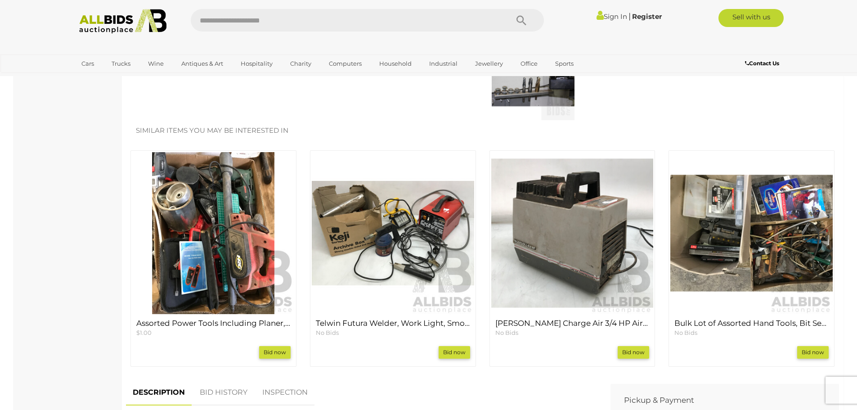
scroll to position [180, 0]
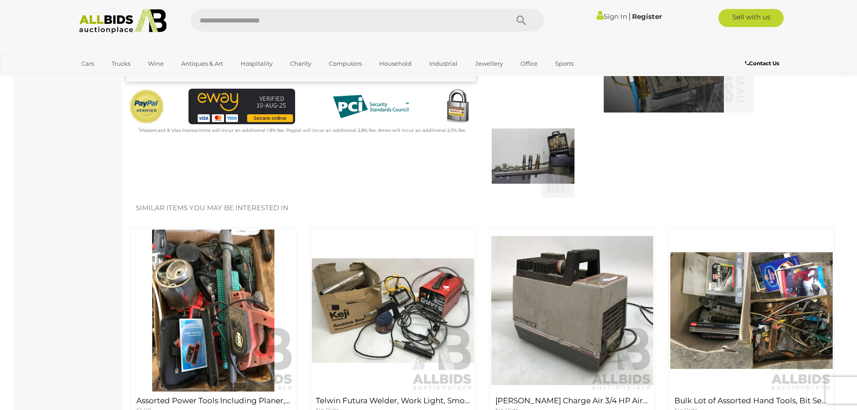
click at [105, 22] on img at bounding box center [123, 21] width 98 height 25
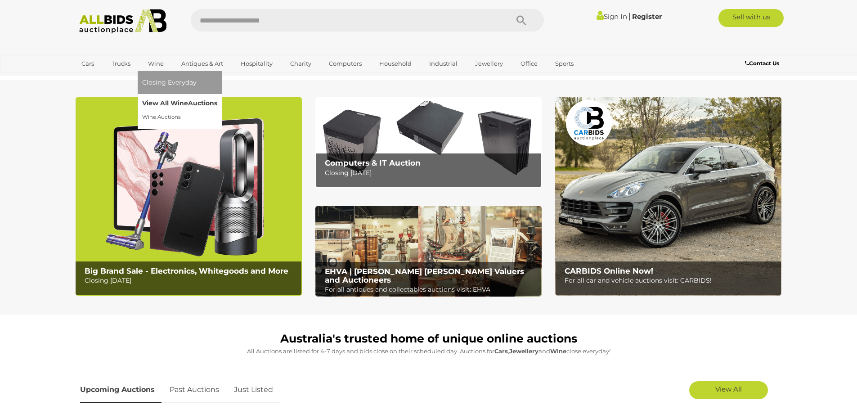
click at [156, 102] on link "View All Wine Auctions" at bounding box center [179, 103] width 75 height 14
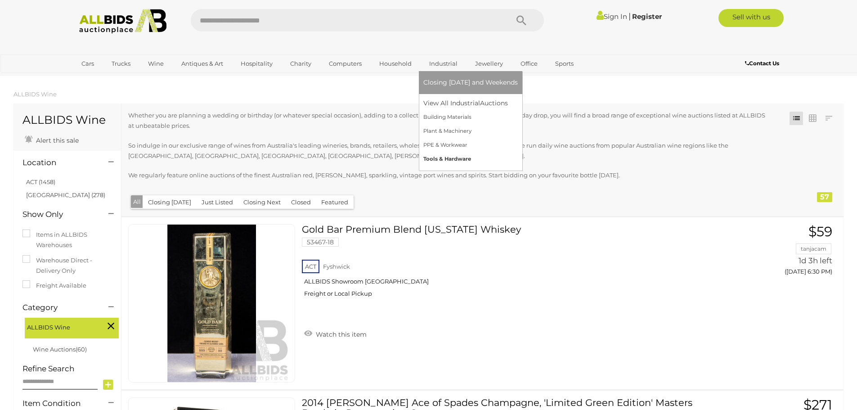
click at [440, 157] on link "Tools & Hardware" at bounding box center [470, 159] width 94 height 14
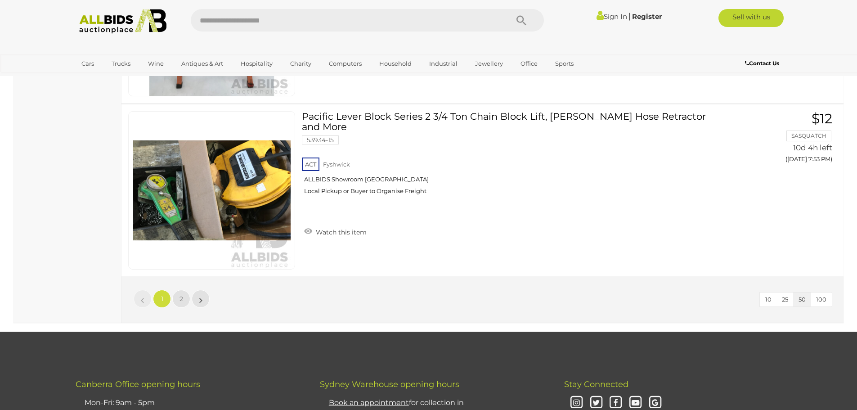
scroll to position [8592, 0]
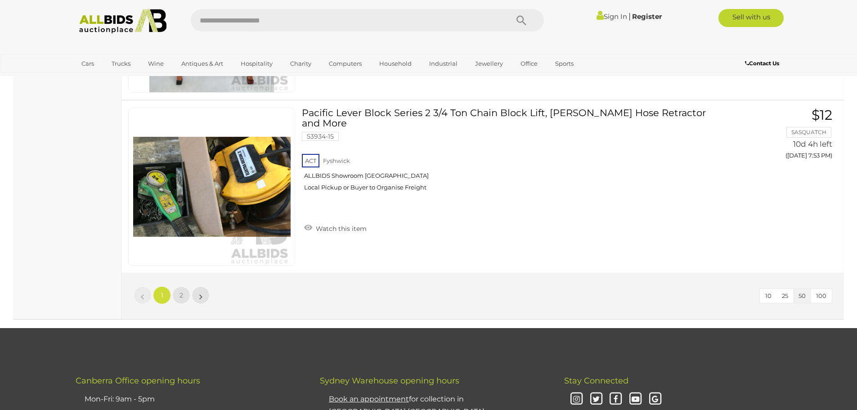
click at [200, 294] on li "»" at bounding box center [201, 295] width 18 height 18
click at [199, 297] on li "»" at bounding box center [201, 295] width 18 height 18
click at [179, 294] on link "2" at bounding box center [181, 295] width 18 height 18
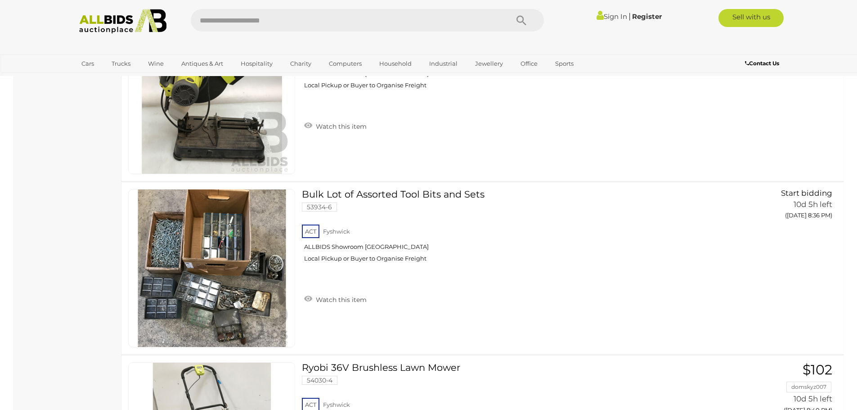
scroll to position [3039, 0]
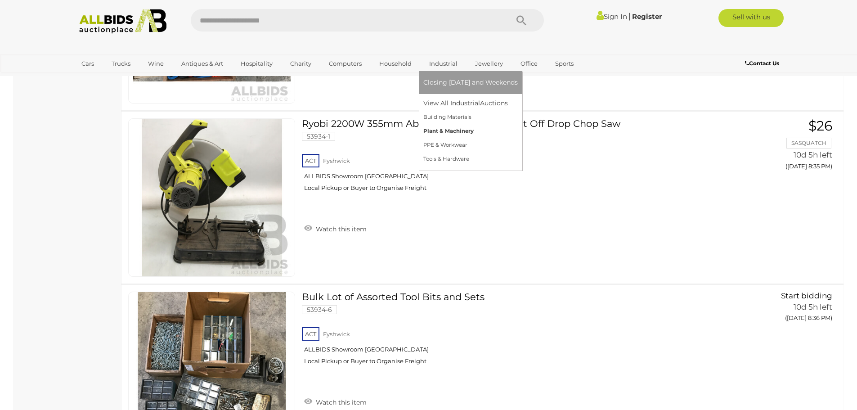
click at [445, 130] on link "Plant & Machinery" at bounding box center [470, 131] width 94 height 14
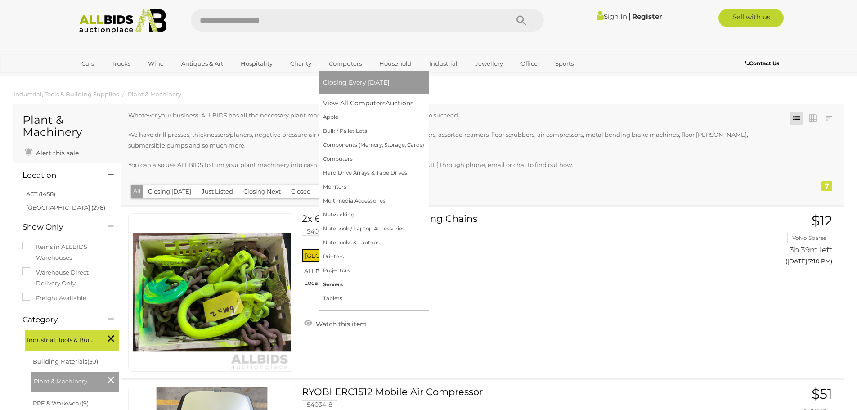
click at [338, 284] on link "Servers" at bounding box center [373, 285] width 101 height 14
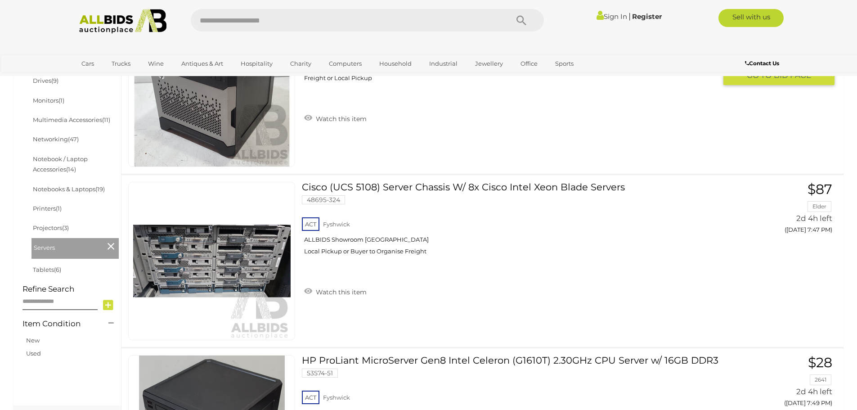
scroll to position [360, 0]
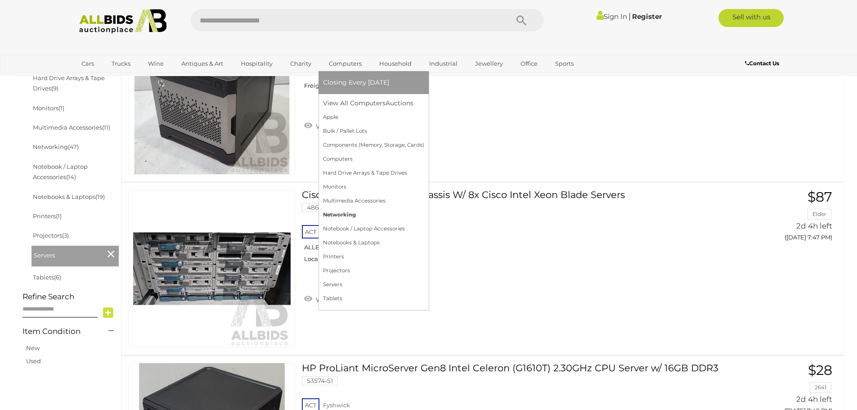
click at [341, 211] on link "Networking" at bounding box center [373, 215] width 101 height 14
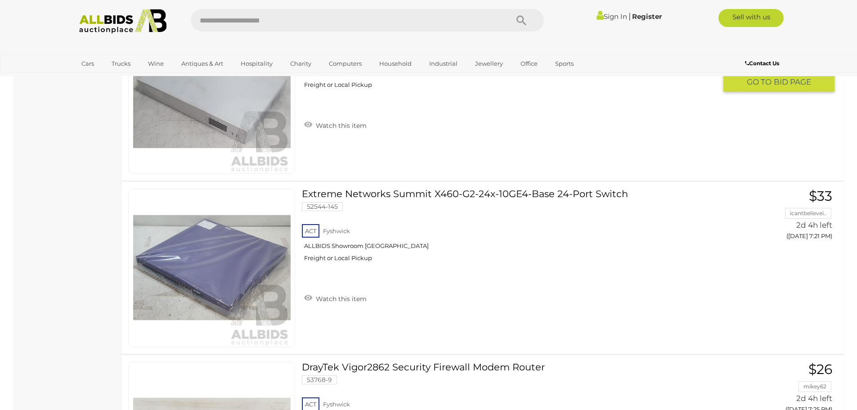
scroll to position [2204, 0]
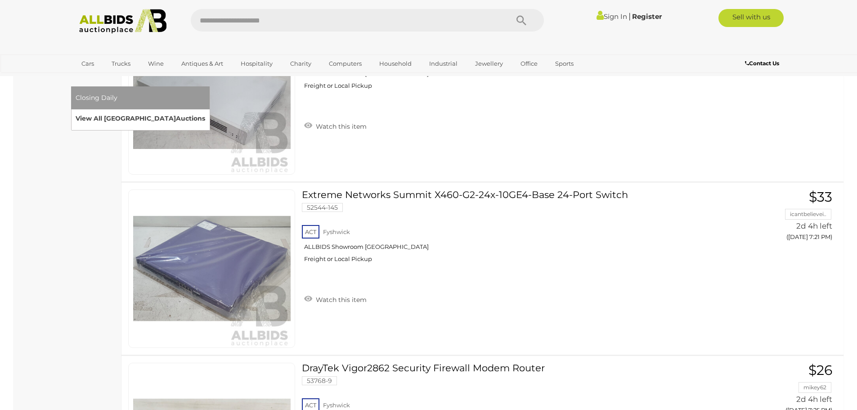
click at [205, 112] on link "View All Sydney Auctions" at bounding box center [141, 119] width 130 height 14
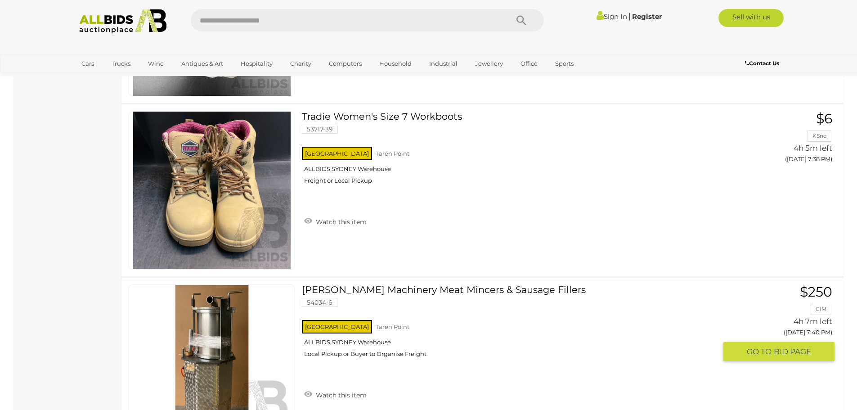
scroll to position [4319, 0]
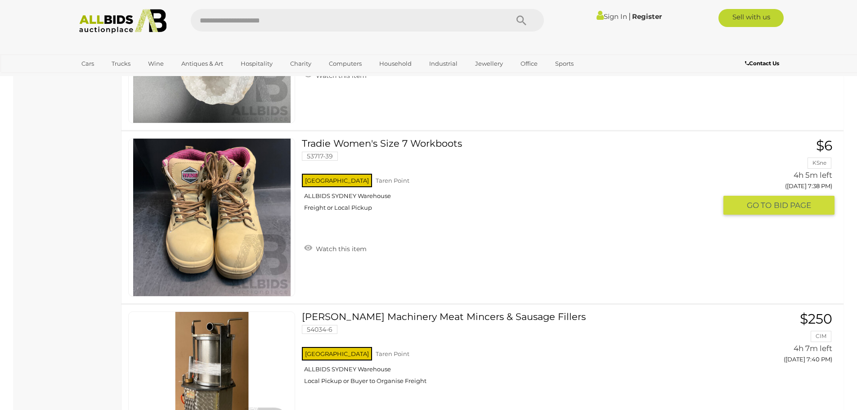
click at [244, 219] on img at bounding box center [211, 217] width 157 height 157
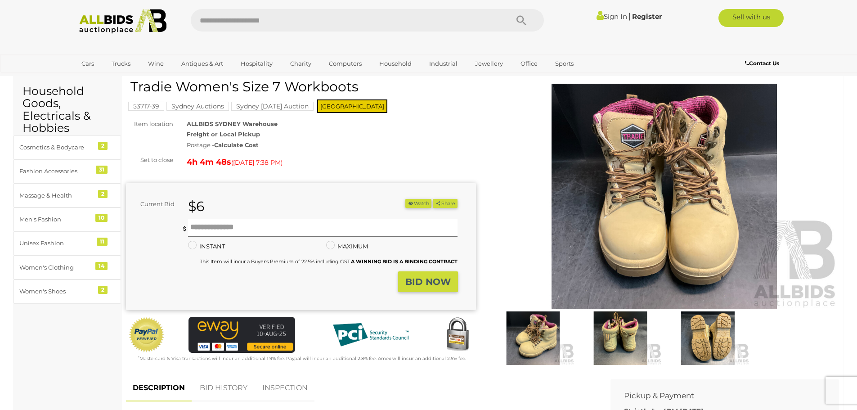
scroll to position [45, 0]
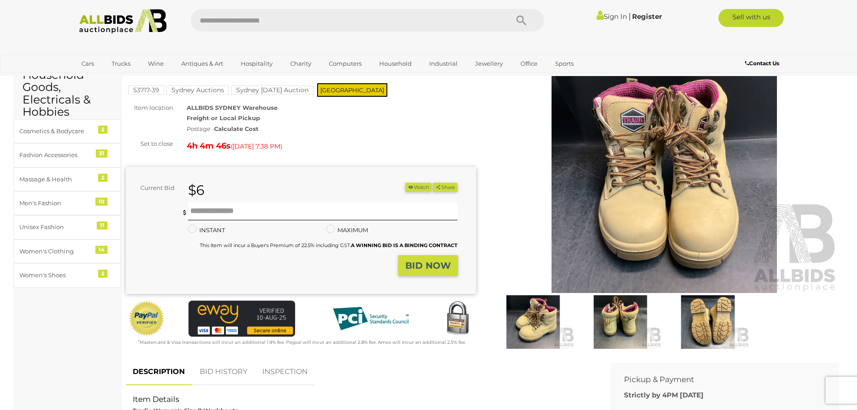
click at [619, 315] on img at bounding box center [620, 322] width 83 height 54
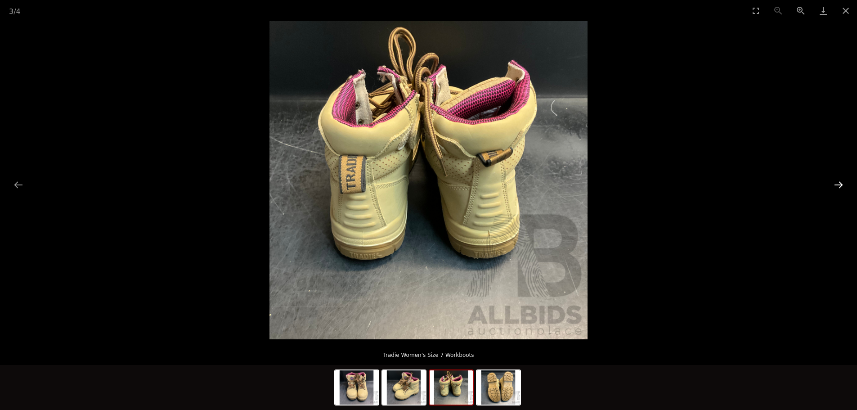
click at [839, 184] on button "Next slide" at bounding box center [838, 185] width 19 height 18
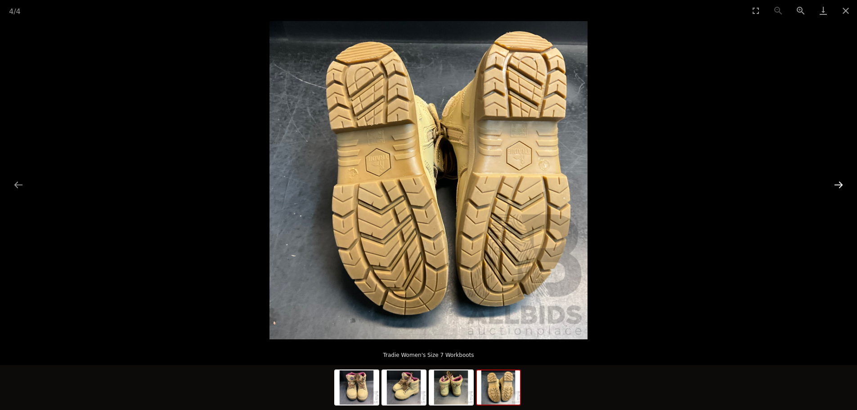
click at [839, 184] on button "Next slide" at bounding box center [838, 185] width 19 height 18
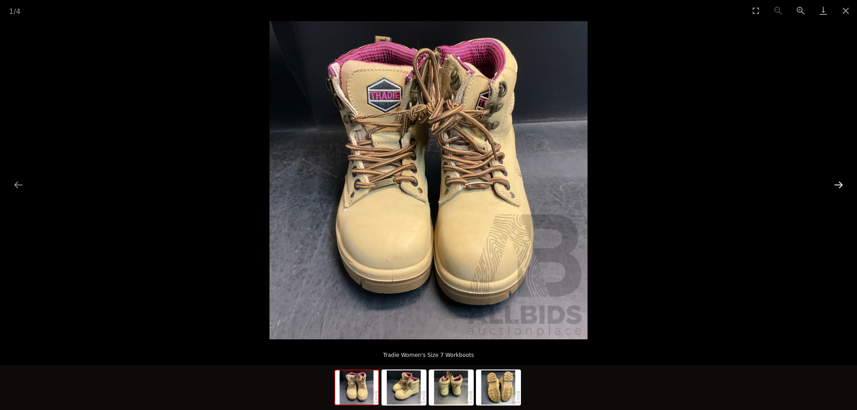
click at [835, 185] on button "Next slide" at bounding box center [838, 185] width 19 height 18
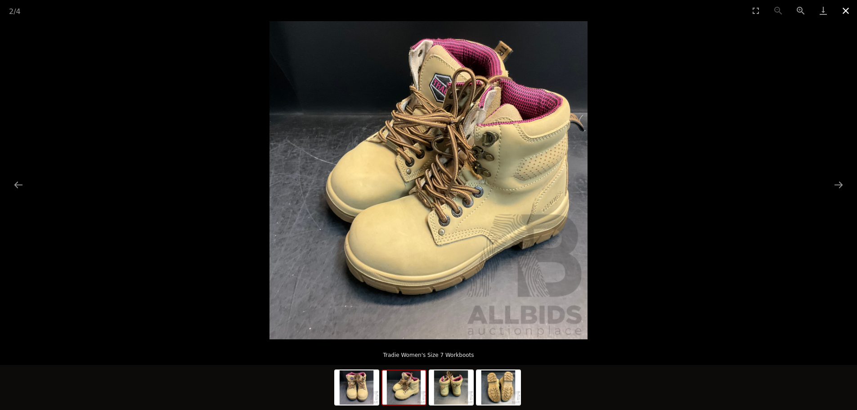
click at [844, 11] on button "Close gallery" at bounding box center [845, 10] width 22 height 21
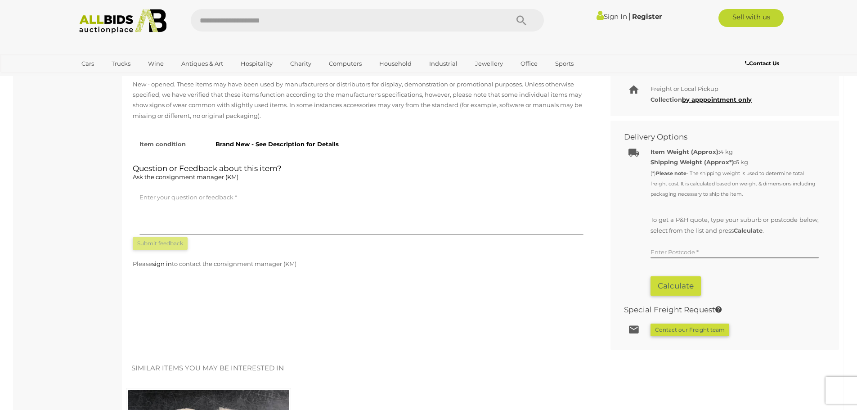
scroll to position [450, 0]
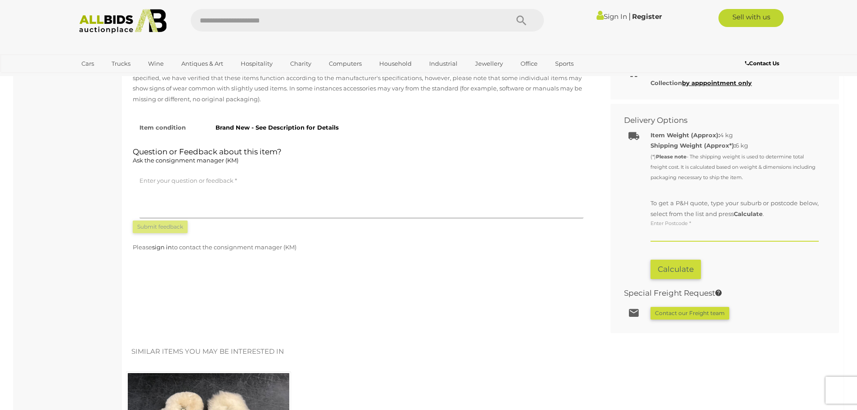
click at [669, 236] on input "text" at bounding box center [735, 234] width 168 height 13
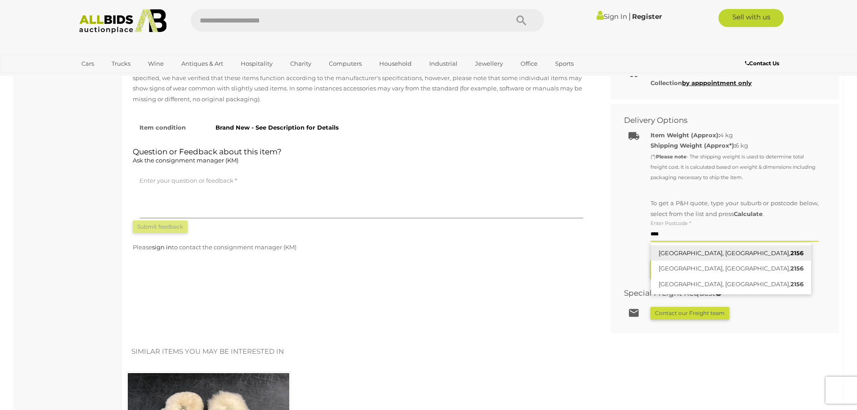
click at [669, 253] on link "ANNANGROVE, NSW, 2156" at bounding box center [731, 253] width 160 height 16
type input "**********"
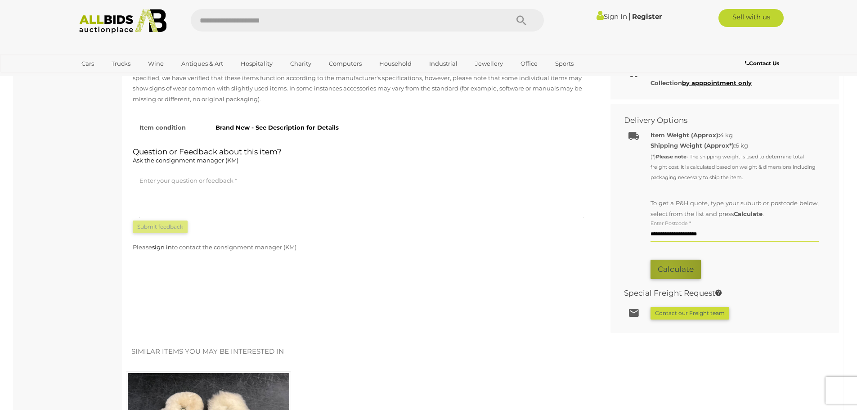
click at [666, 269] on button "Calculate" at bounding box center [676, 269] width 50 height 19
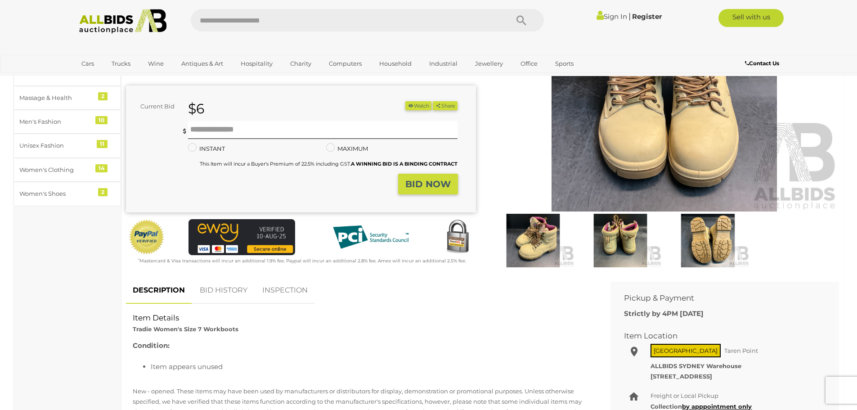
scroll to position [135, 0]
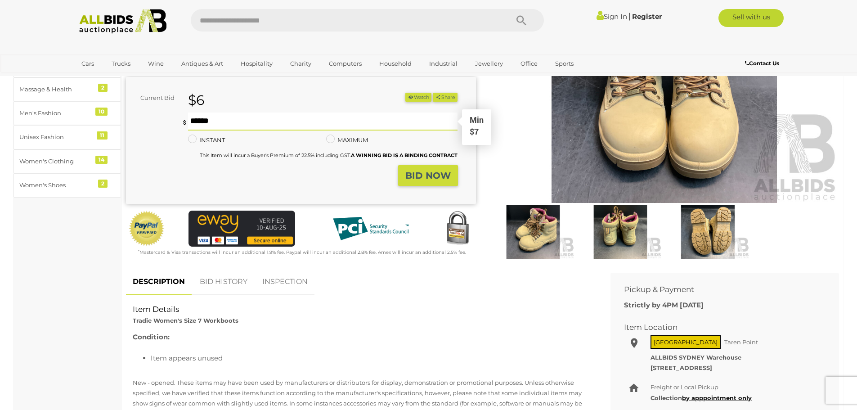
click at [228, 122] on input "text" at bounding box center [323, 121] width 270 height 18
type input "**"
click at [643, 16] on link "Register" at bounding box center [647, 16] width 30 height 9
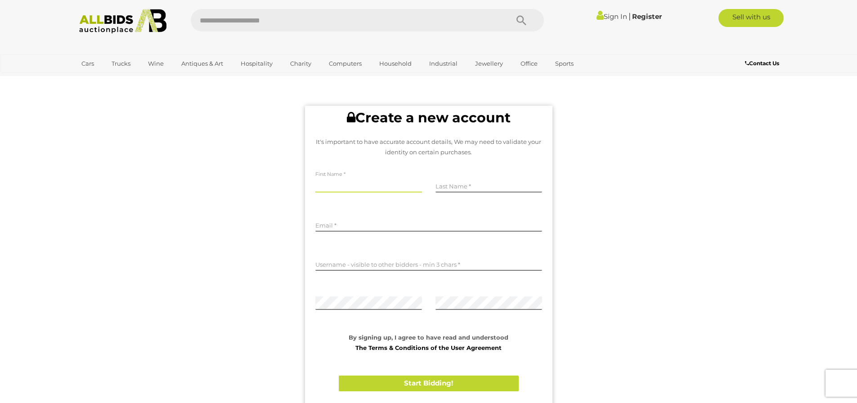
click at [347, 183] on input "text" at bounding box center [368, 185] width 107 height 13
type input "******"
type input "*********"
type input "**********"
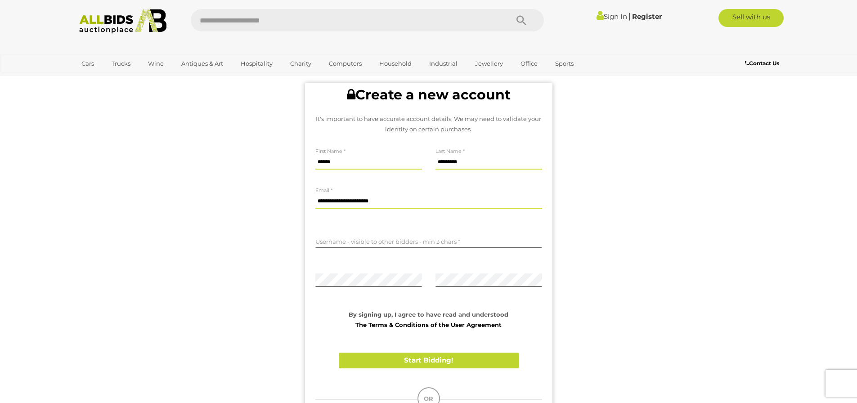
scroll to position [45, 0]
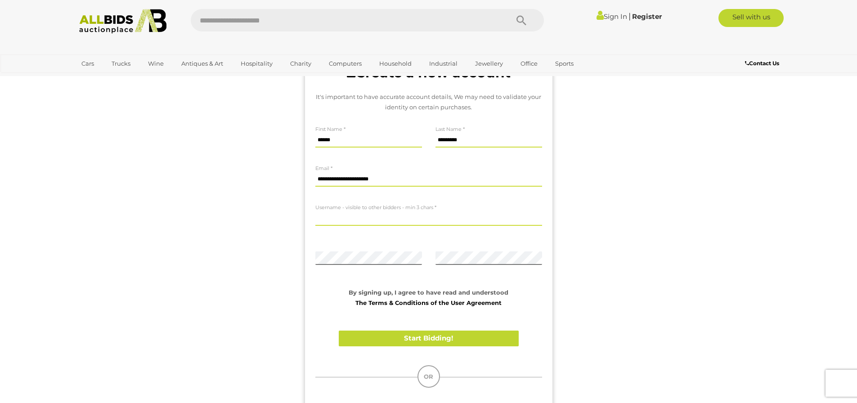
click at [331, 216] on input "text" at bounding box center [428, 218] width 227 height 13
type input "****"
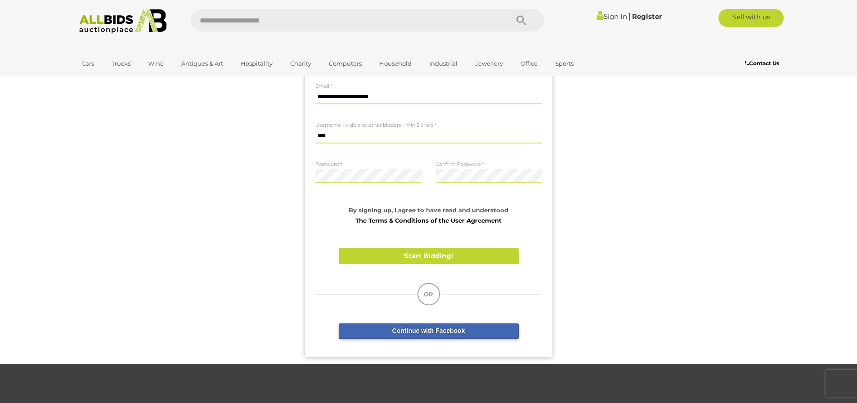
scroll to position [135, 0]
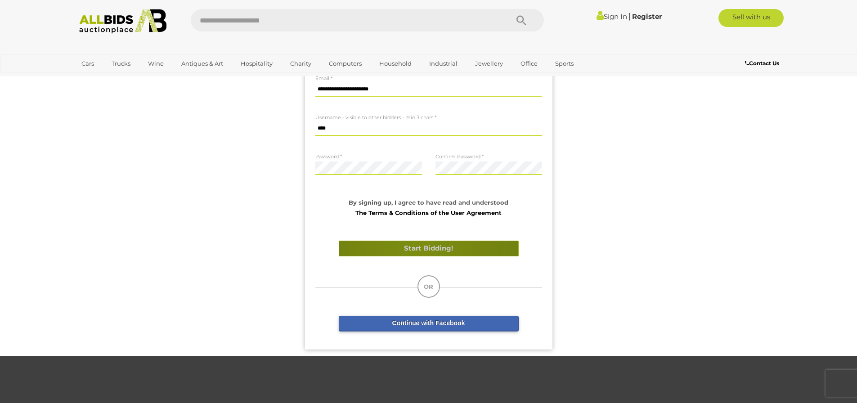
click at [418, 246] on button "Start Bidding!" at bounding box center [429, 249] width 180 height 16
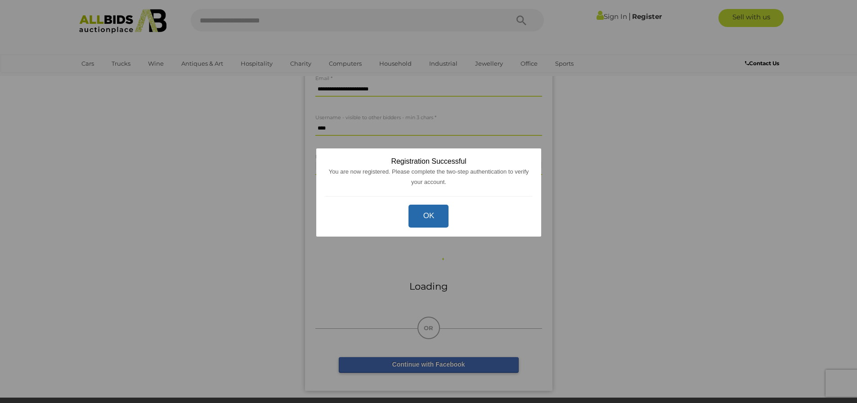
click at [430, 215] on button "OK" at bounding box center [428, 216] width 40 height 23
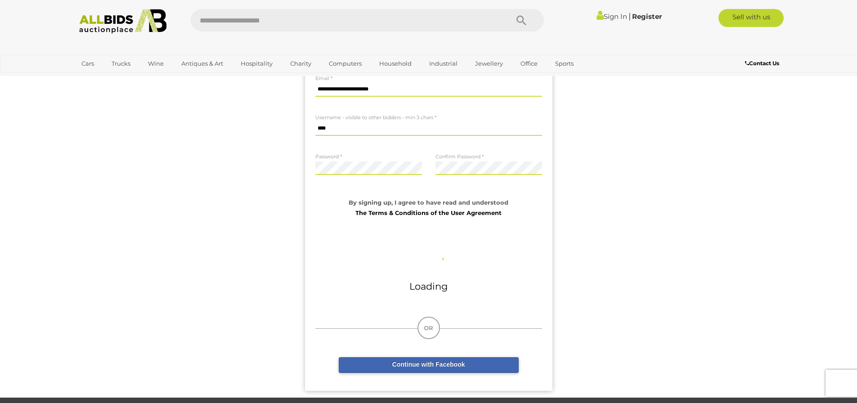
scroll to position [0, 0]
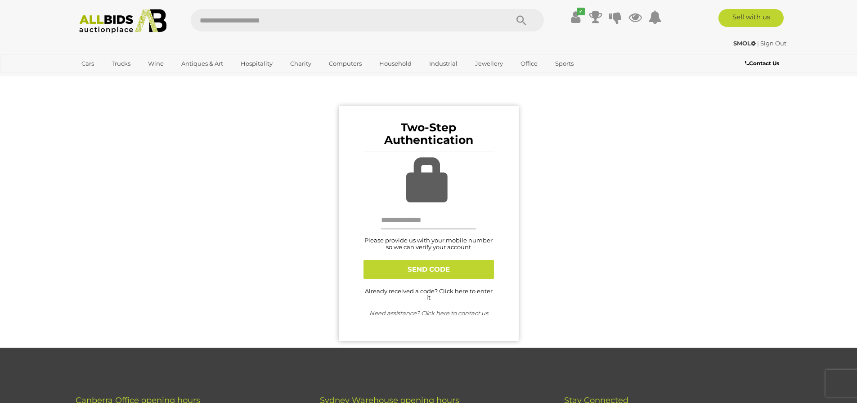
click at [403, 219] on input "text" at bounding box center [428, 220] width 95 height 18
type input "**********"
click at [404, 266] on button "SEND CODE" at bounding box center [428, 269] width 130 height 19
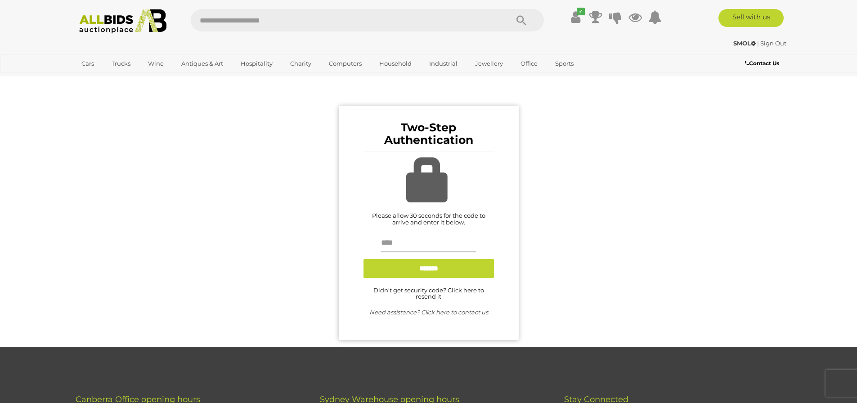
click at [412, 245] on input "text" at bounding box center [428, 243] width 95 height 18
type input "******"
click at [430, 267] on input "button" at bounding box center [428, 268] width 130 height 19
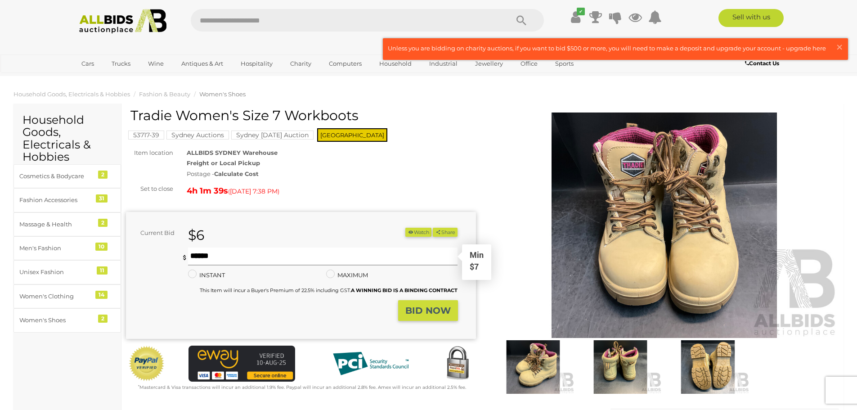
click at [225, 256] on input "text" at bounding box center [323, 256] width 270 height 18
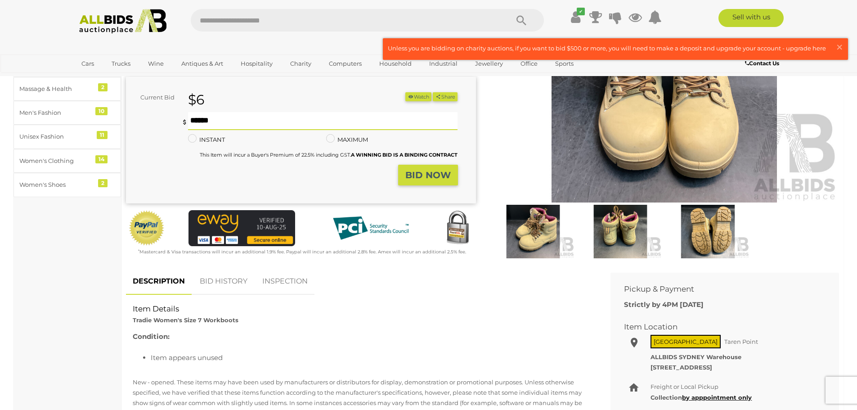
scroll to position [135, 0]
drag, startPoint x: 205, startPoint y: 121, endPoint x: 192, endPoint y: 123, distance: 12.7
click at [192, 123] on input "**" at bounding box center [323, 121] width 270 height 18
drag, startPoint x: 202, startPoint y: 122, endPoint x: 189, endPoint y: 122, distance: 13.0
click at [189, 122] on input "**" at bounding box center [323, 121] width 270 height 18
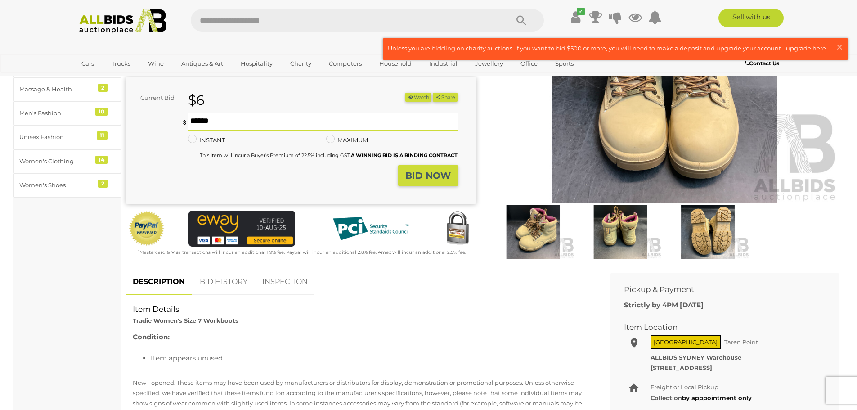
type input "**"
click at [420, 174] on strong "BID NOW" at bounding box center [427, 175] width 45 height 11
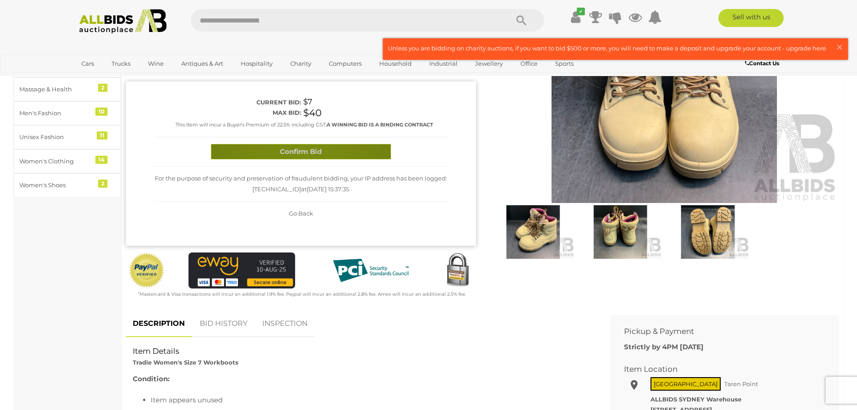
click at [300, 149] on button "Confirm Bid" at bounding box center [301, 152] width 180 height 16
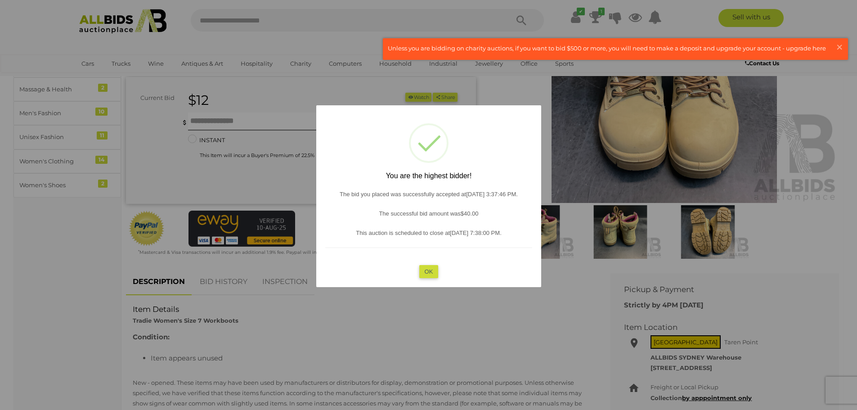
click at [432, 267] on button "OK" at bounding box center [428, 271] width 19 height 13
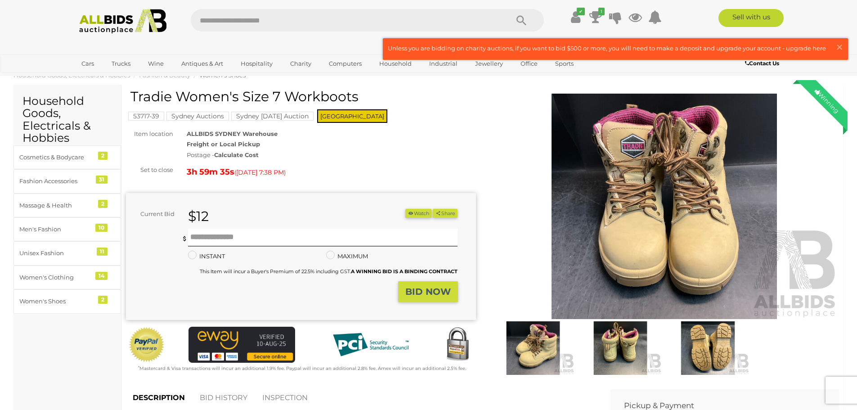
scroll to position [0, 0]
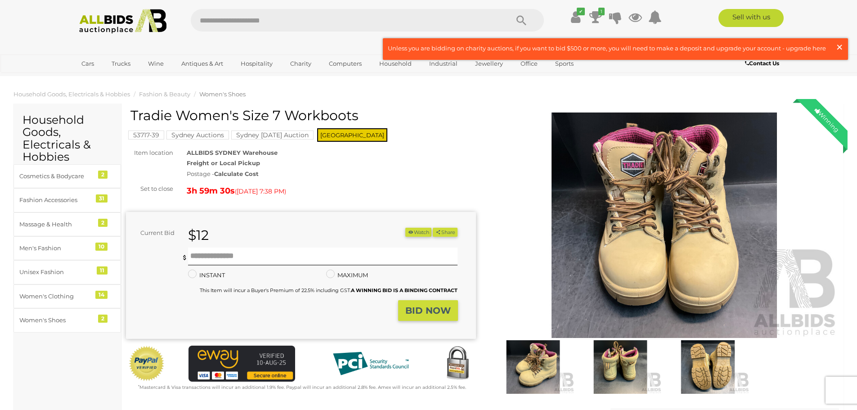
click at [840, 47] on span "×" at bounding box center [839, 47] width 8 height 18
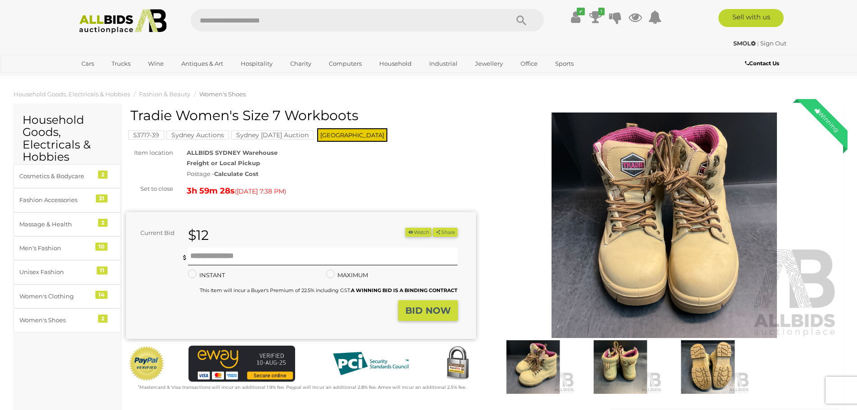
click at [751, 42] on icon at bounding box center [753, 43] width 5 height 6
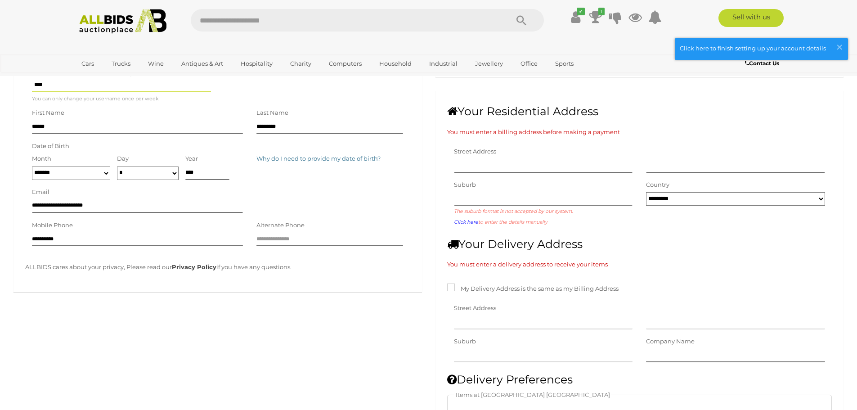
scroll to position [180, 0]
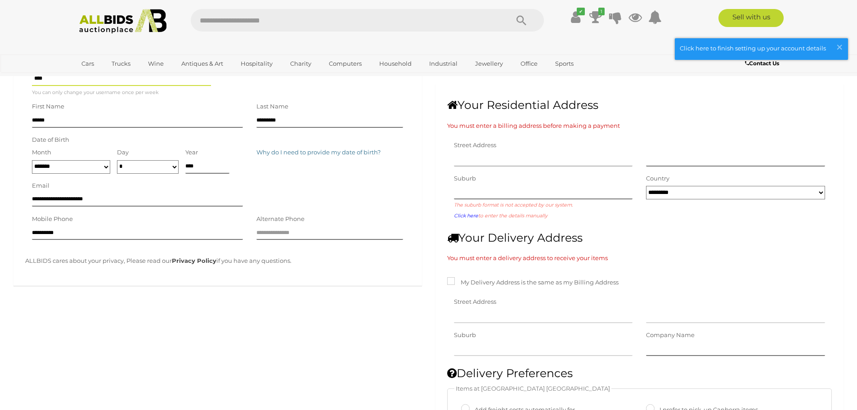
click at [474, 161] on input "text" at bounding box center [543, 159] width 179 height 13
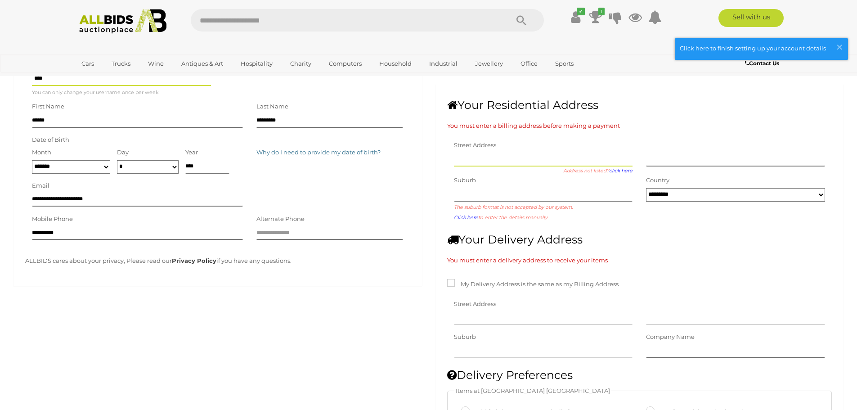
type input "**********"
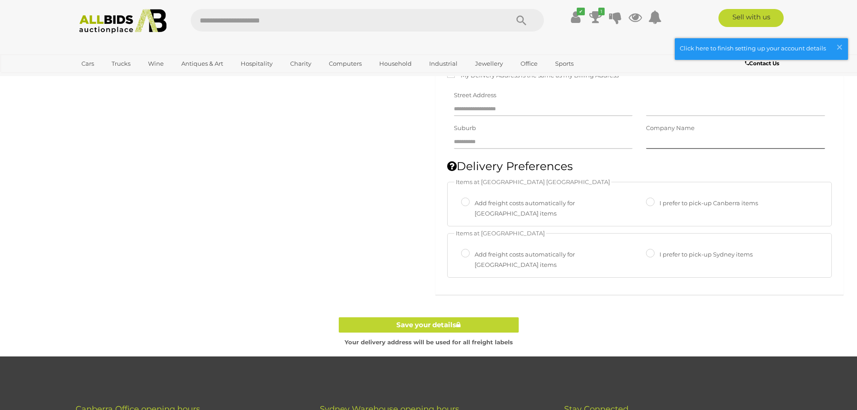
scroll to position [405, 0]
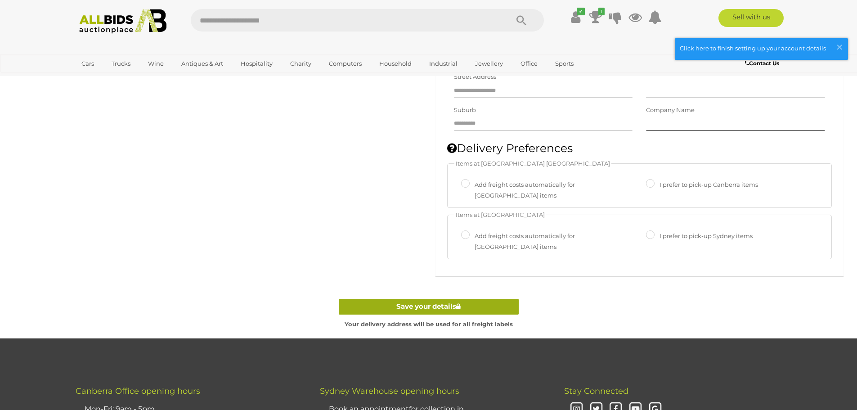
click at [407, 299] on link "Save your details" at bounding box center [429, 307] width 180 height 16
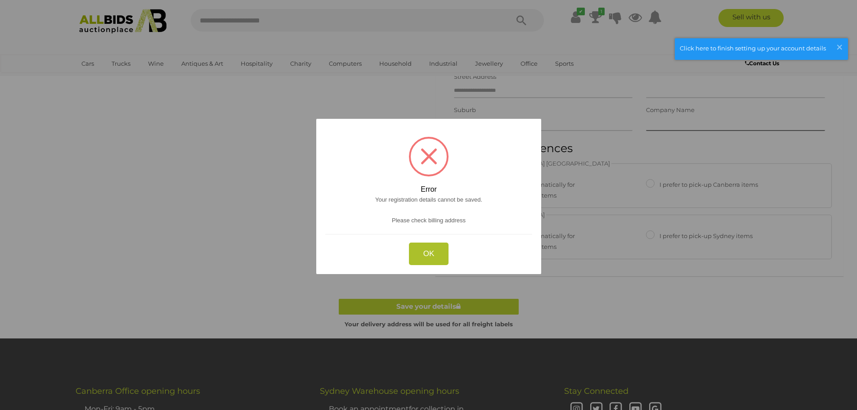
click at [431, 251] on button "OK" at bounding box center [428, 253] width 40 height 23
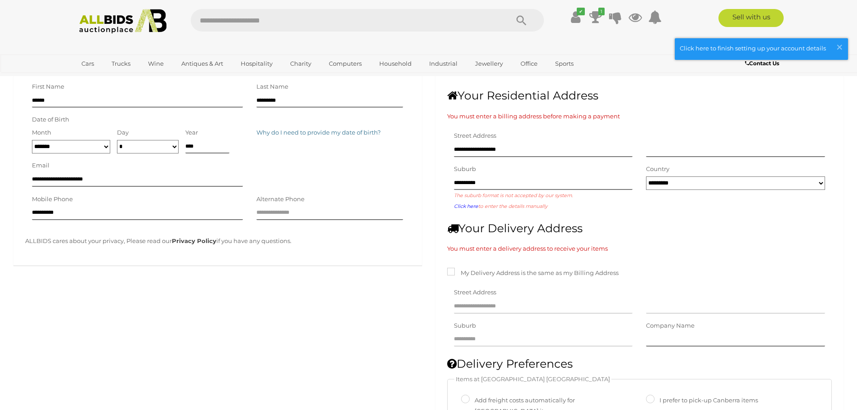
scroll to position [180, 0]
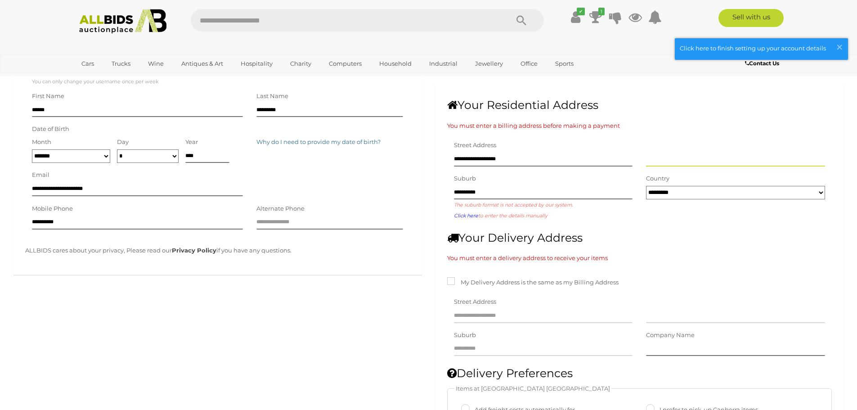
click at [660, 159] on input "text" at bounding box center [735, 159] width 179 height 13
click at [657, 232] on h2 "Your Delivery Address" at bounding box center [639, 238] width 385 height 13
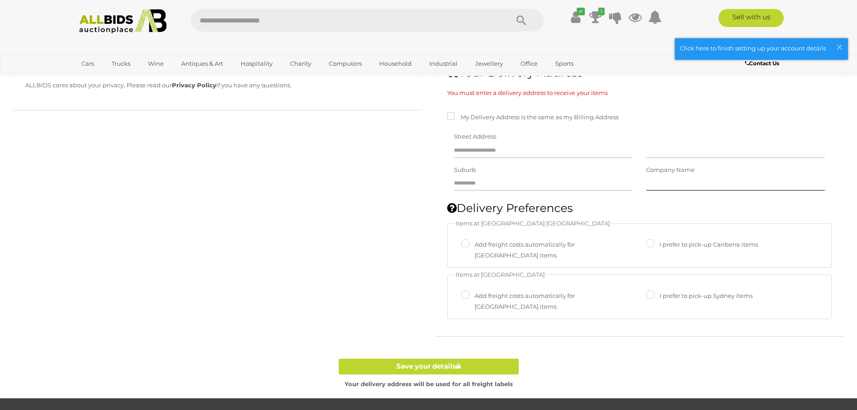
scroll to position [360, 0]
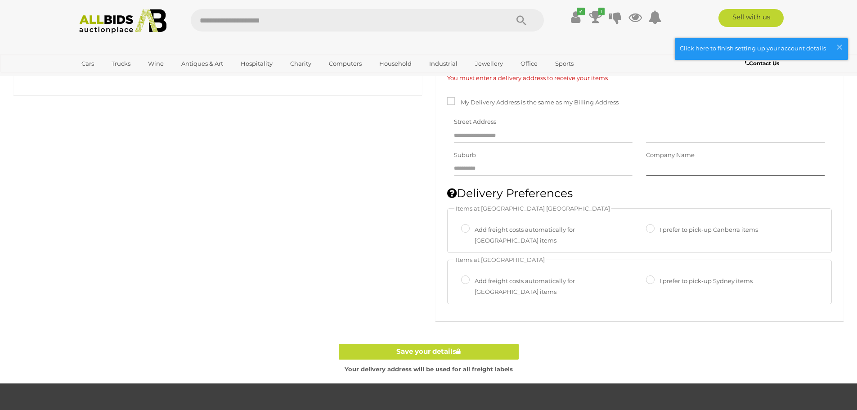
click at [350, 244] on div "Save your details Your delivery address will be used for all freight labels" at bounding box center [428, 60] width 857 height 646
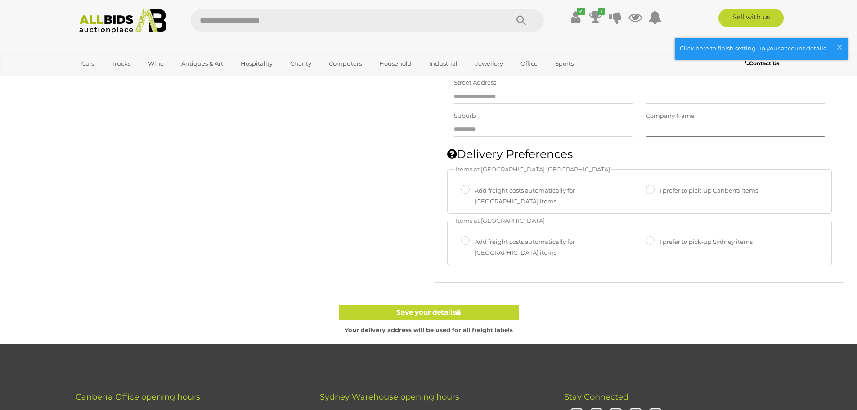
scroll to position [405, 0]
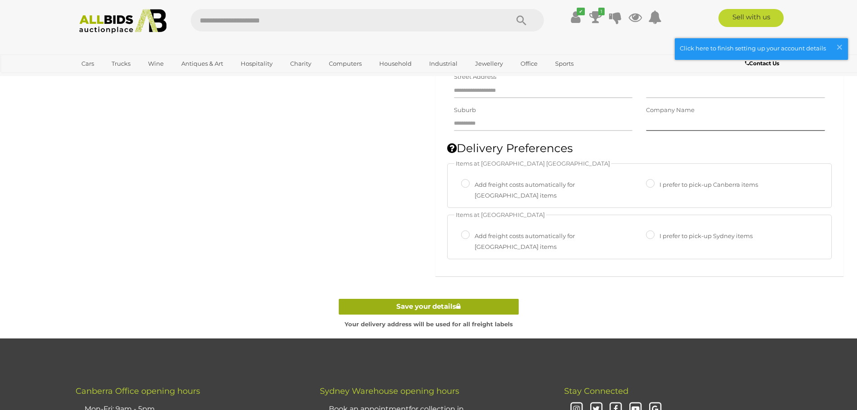
click at [413, 299] on link "Save your details" at bounding box center [429, 307] width 180 height 16
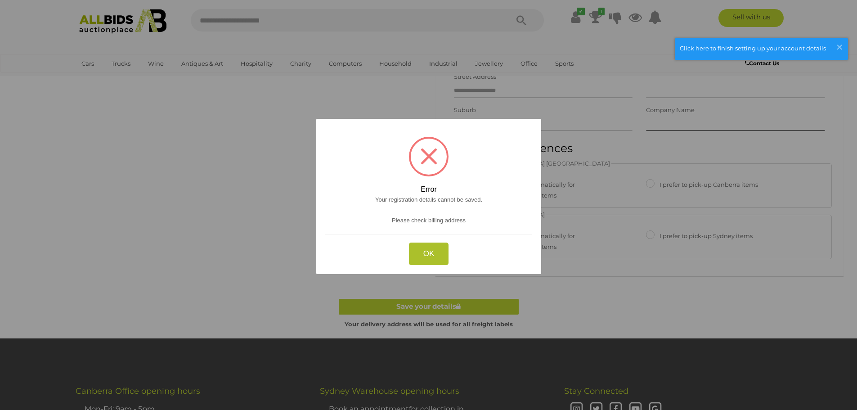
click at [429, 256] on button "OK" at bounding box center [428, 253] width 40 height 23
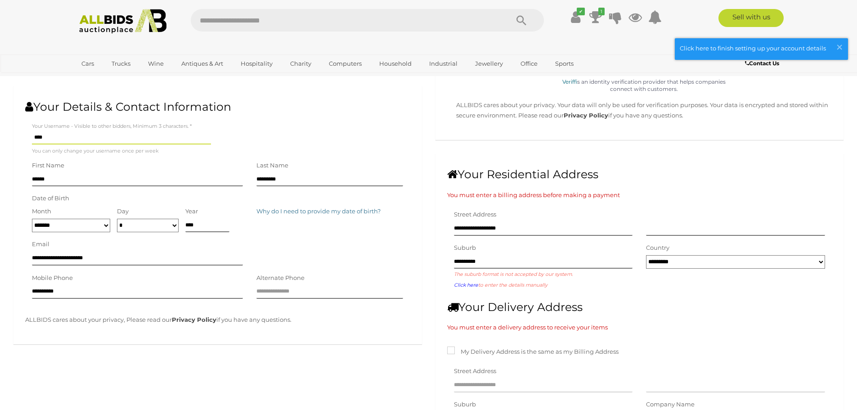
scroll to position [90, 0]
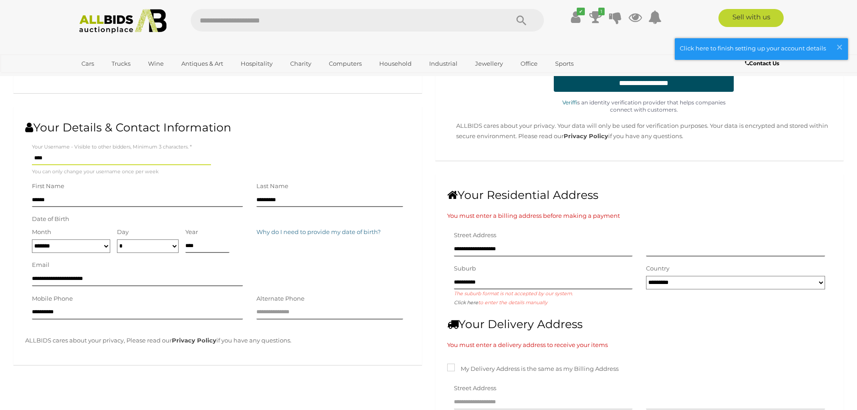
click at [473, 301] on link "Click here" at bounding box center [466, 303] width 24 height 6
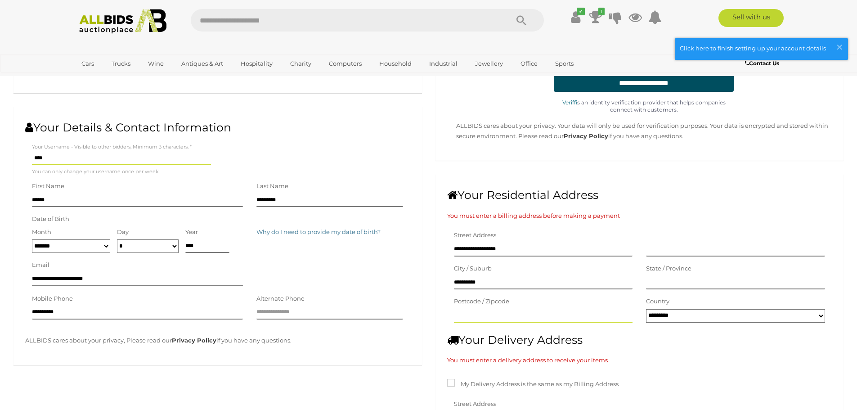
click at [479, 315] on input "text" at bounding box center [543, 315] width 179 height 13
type input "****"
type input "***"
type input "**********"
click at [402, 348] on div "ALLBIDS cares about your privacy, Please read our Privacy Policy if you have an…" at bounding box center [217, 344] width 399 height 19
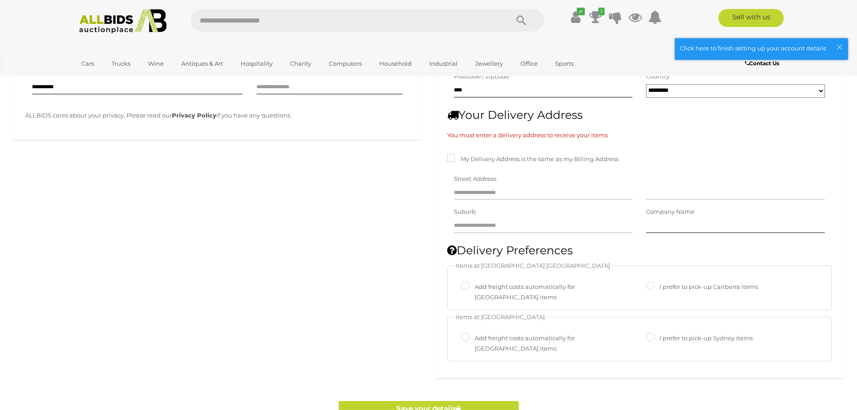
scroll to position [360, 0]
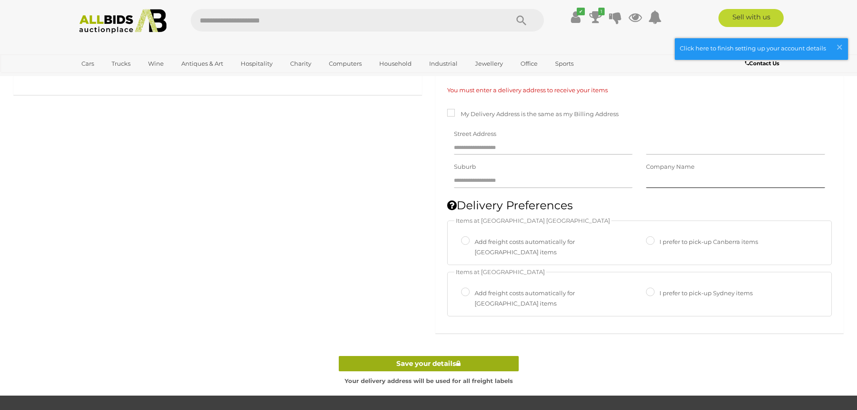
click at [425, 356] on link "Save your details" at bounding box center [429, 364] width 180 height 16
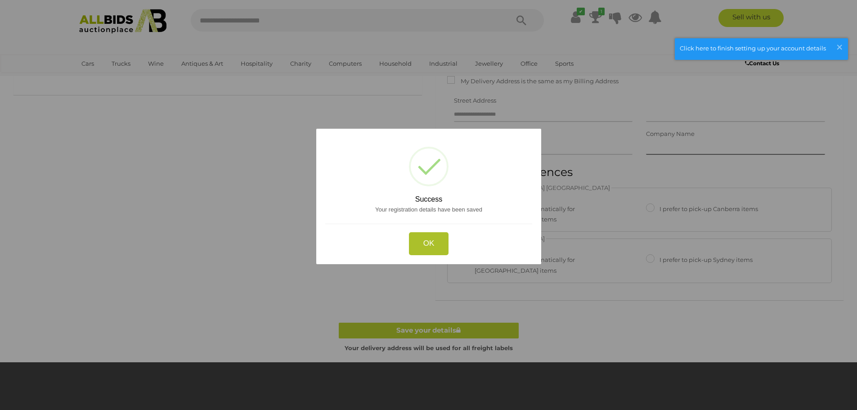
click at [427, 243] on button "OK" at bounding box center [428, 243] width 40 height 23
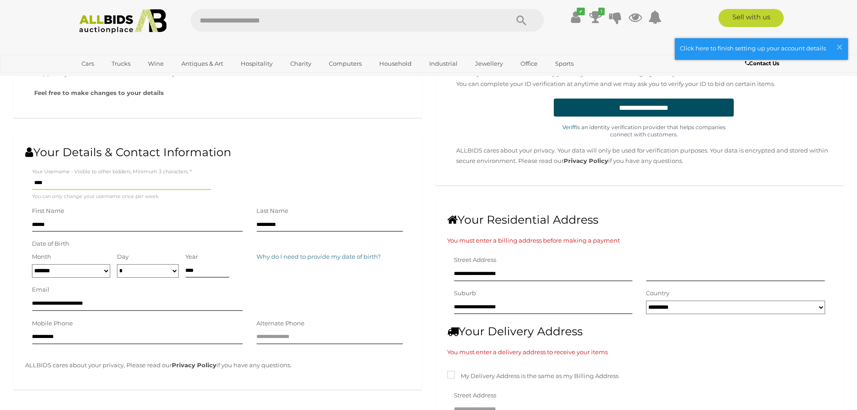
scroll to position [0, 0]
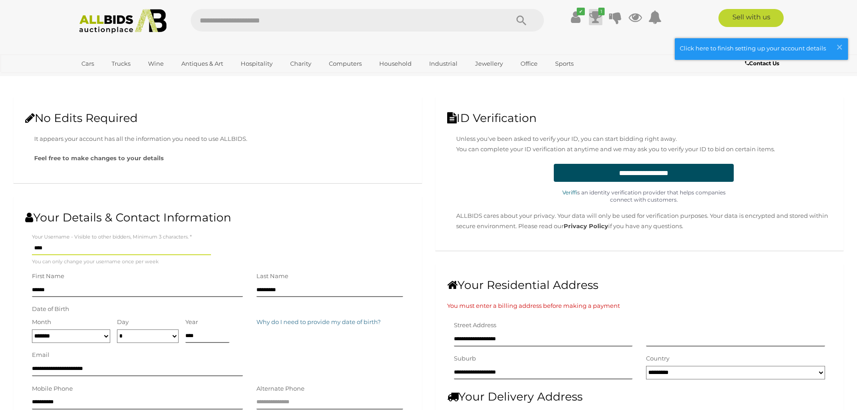
click at [593, 18] on icon at bounding box center [595, 17] width 13 height 16
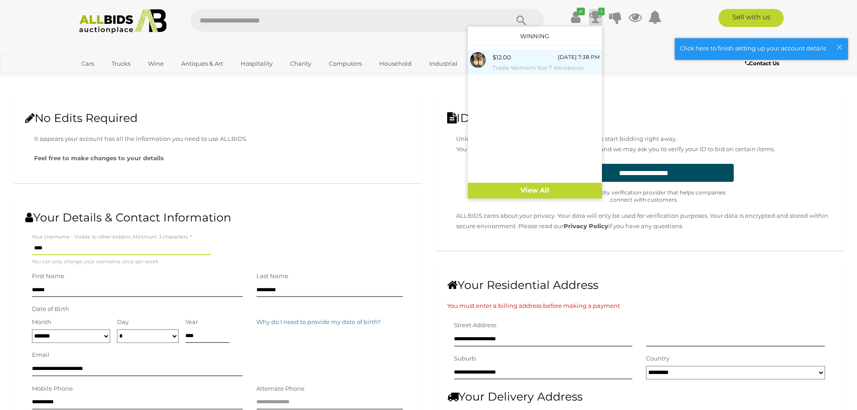
click at [508, 65] on small "Tradie Women's Size 7 Workboots" at bounding box center [546, 68] width 107 height 10
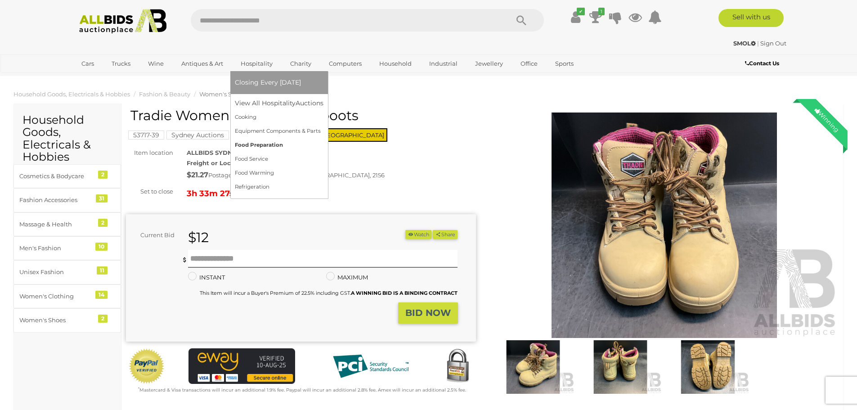
click at [256, 141] on link "Food Preparation" at bounding box center [279, 145] width 89 height 14
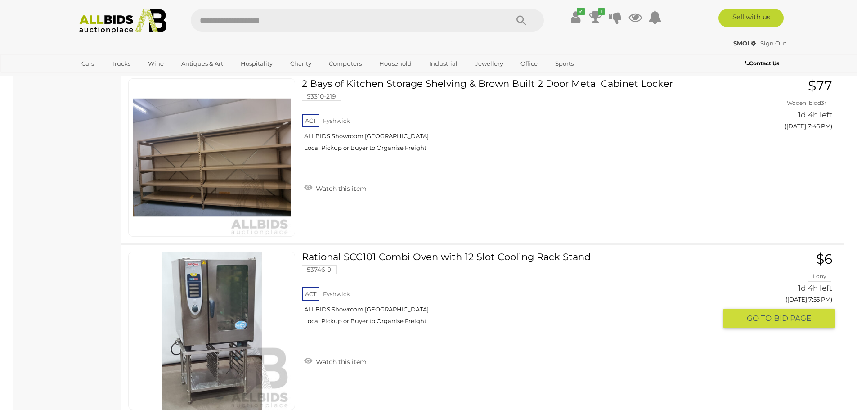
scroll to position [1035, 0]
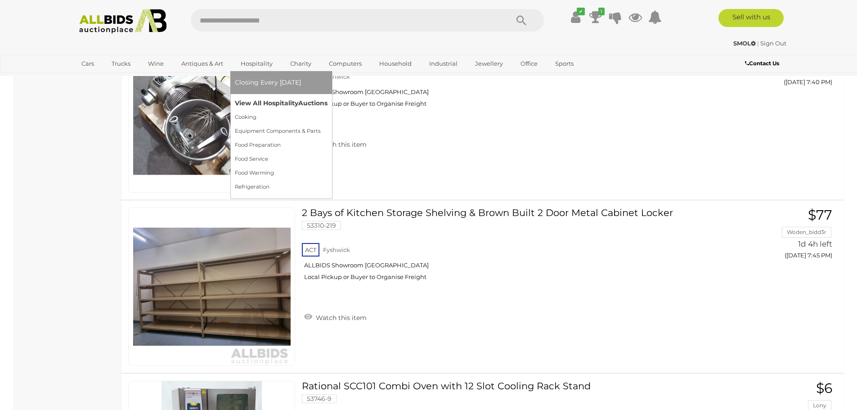
click at [248, 101] on link "View All Hospitality Auctions" at bounding box center [281, 103] width 93 height 14
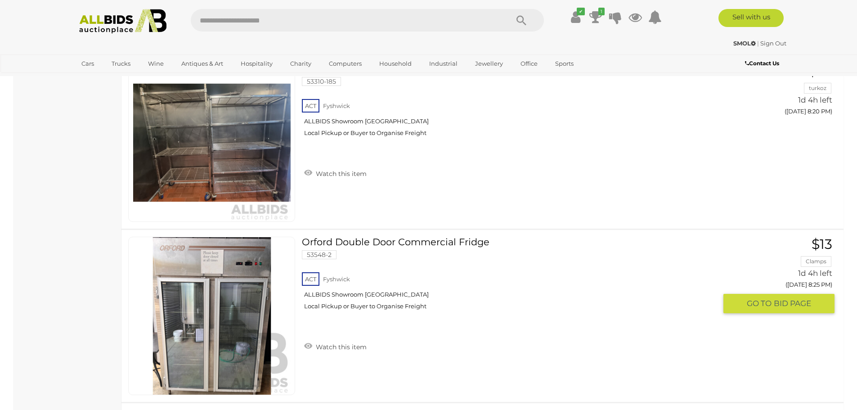
scroll to position [3689, 0]
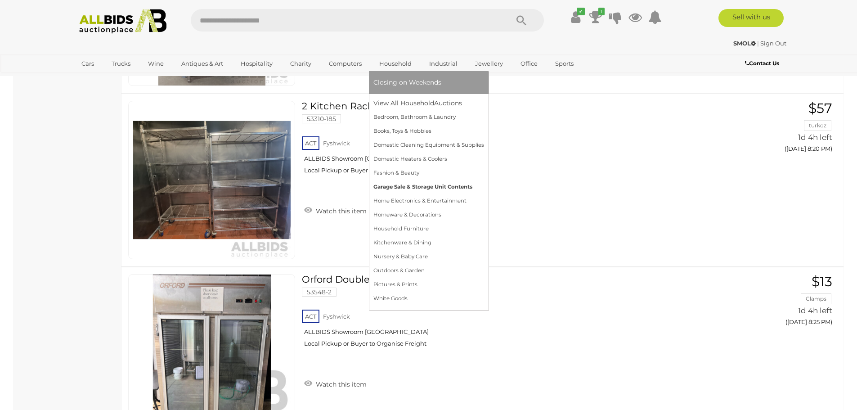
click at [403, 186] on link "Garage Sale & Storage Unit Contents" at bounding box center [428, 187] width 111 height 14
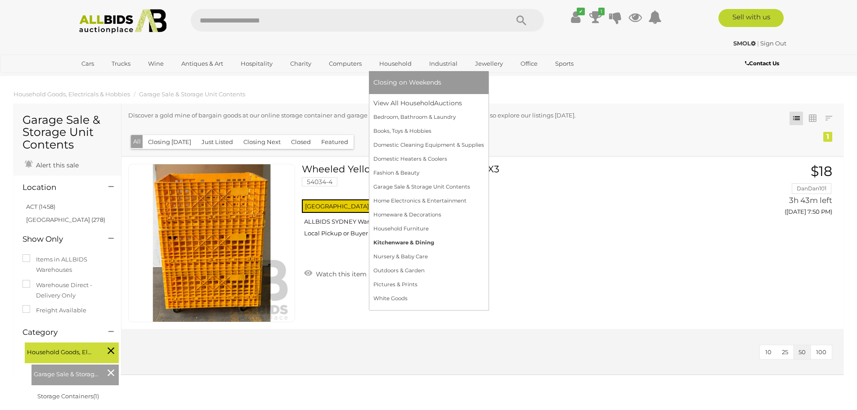
click at [392, 240] on link "Kitchenware & Dining" at bounding box center [428, 243] width 111 height 14
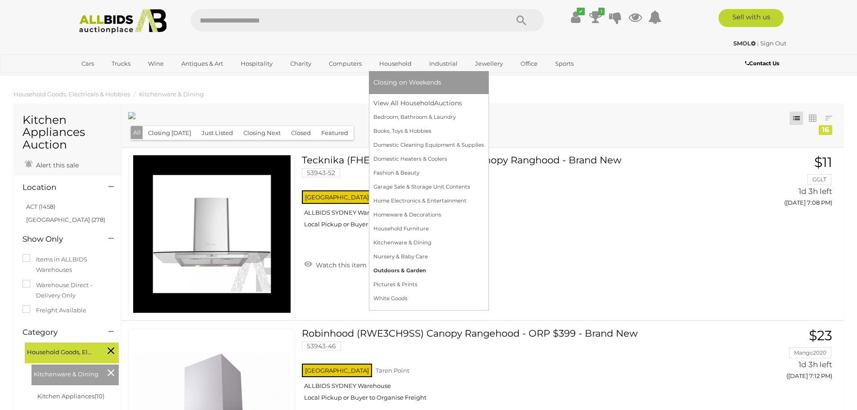
click at [398, 265] on link "Outdoors & Garden" at bounding box center [428, 271] width 111 height 14
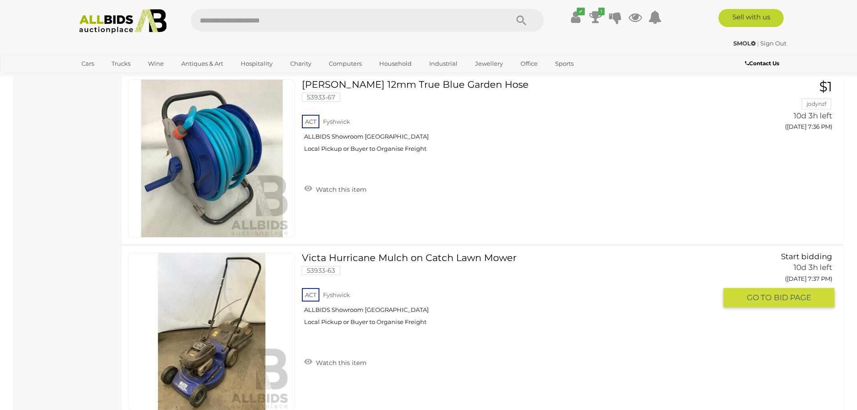
scroll to position [2249, 0]
